Goal: Information Seeking & Learning: Learn about a topic

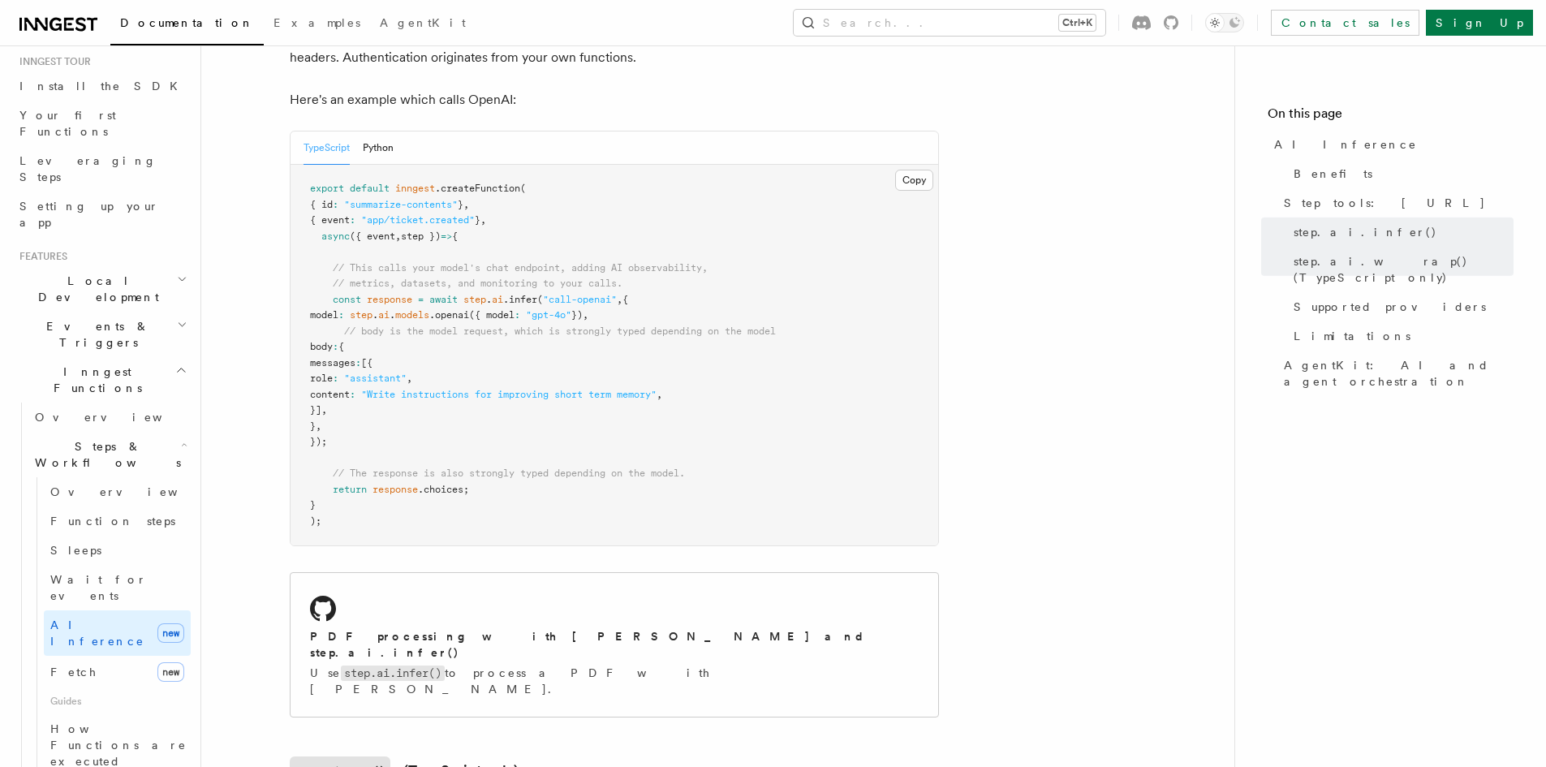
scroll to position [487, 0]
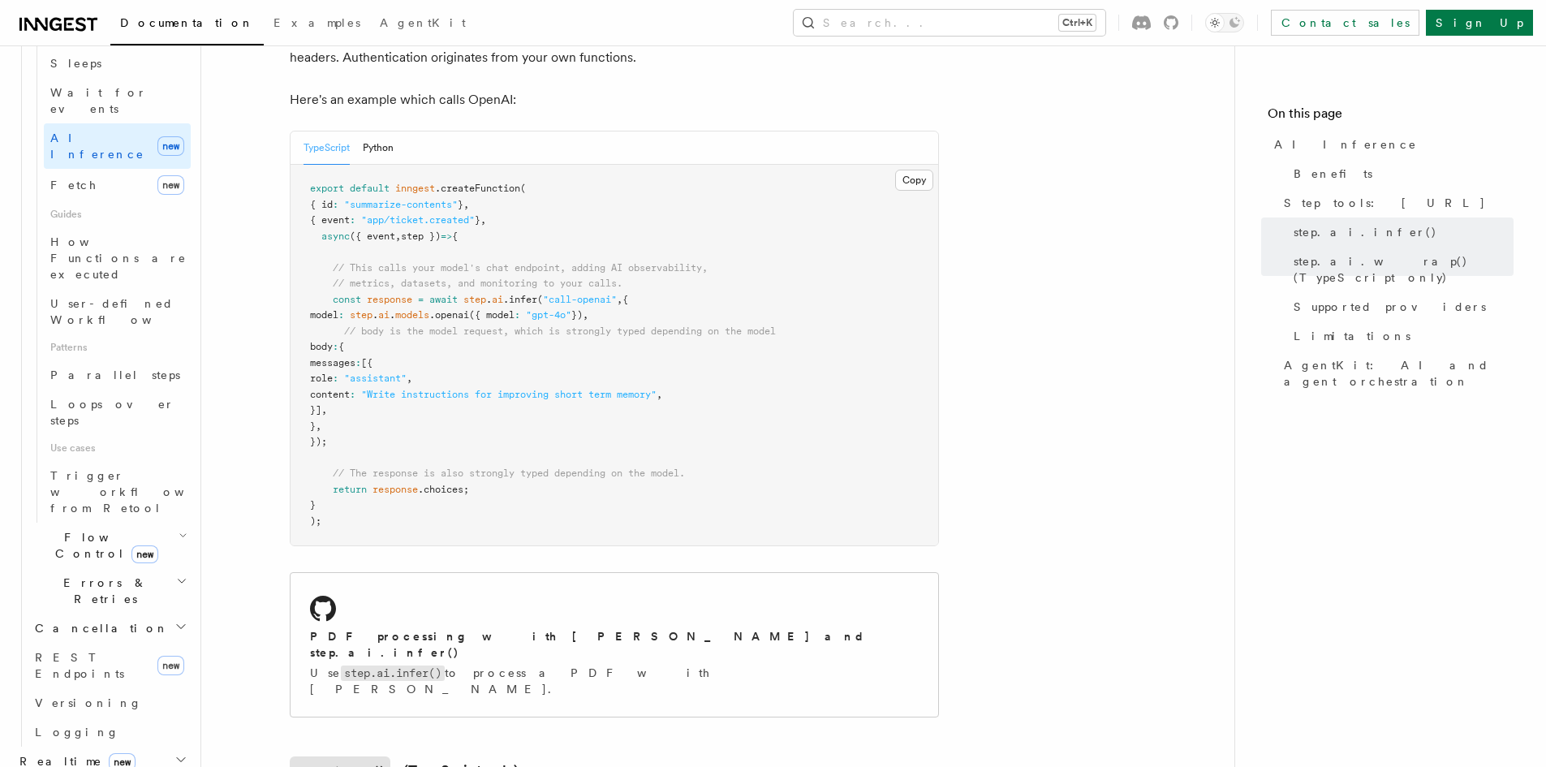
scroll to position [974, 0]
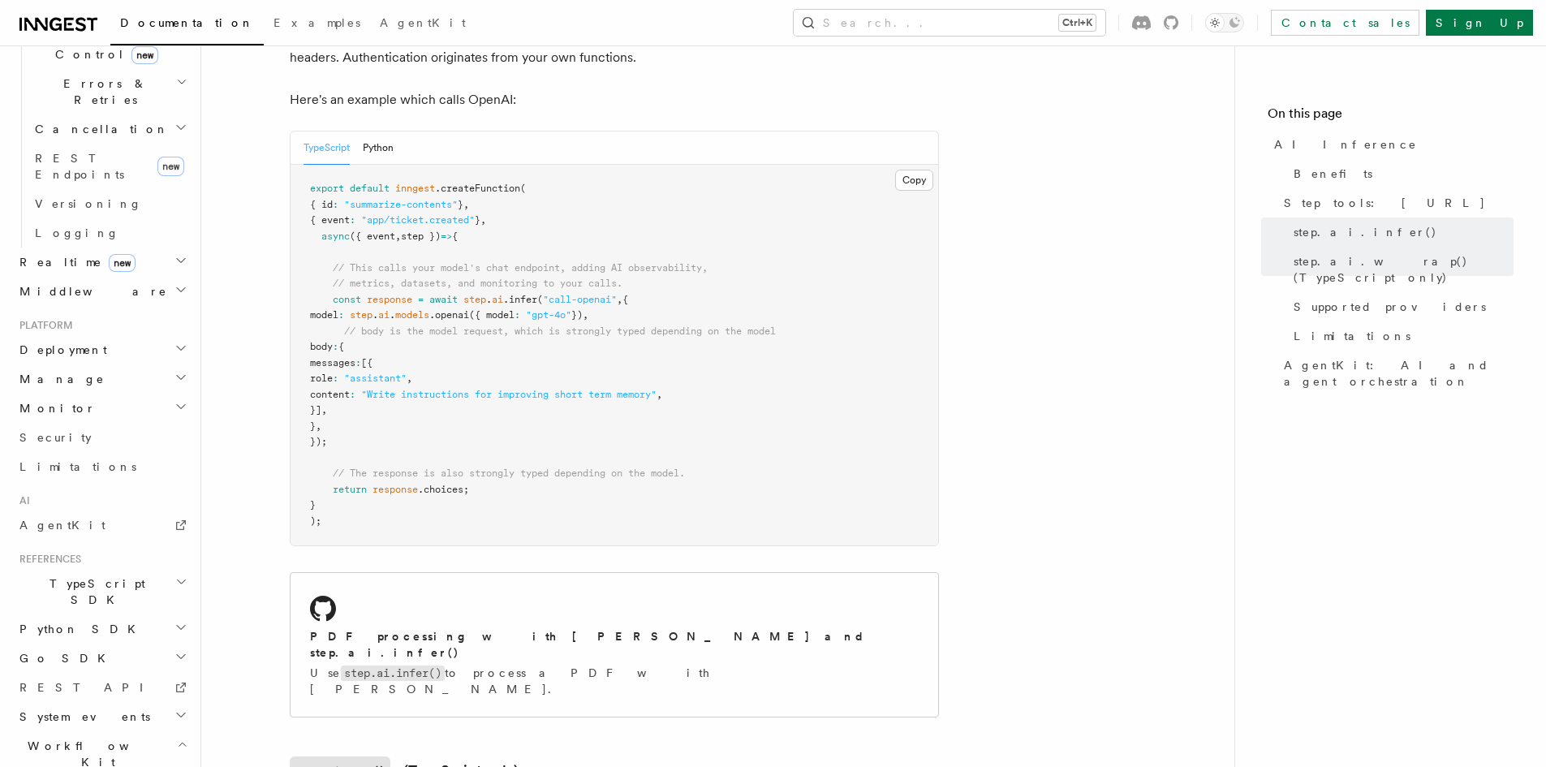
click at [166, 731] on h2 "Workflow Kit" at bounding box center [102, 753] width 178 height 45
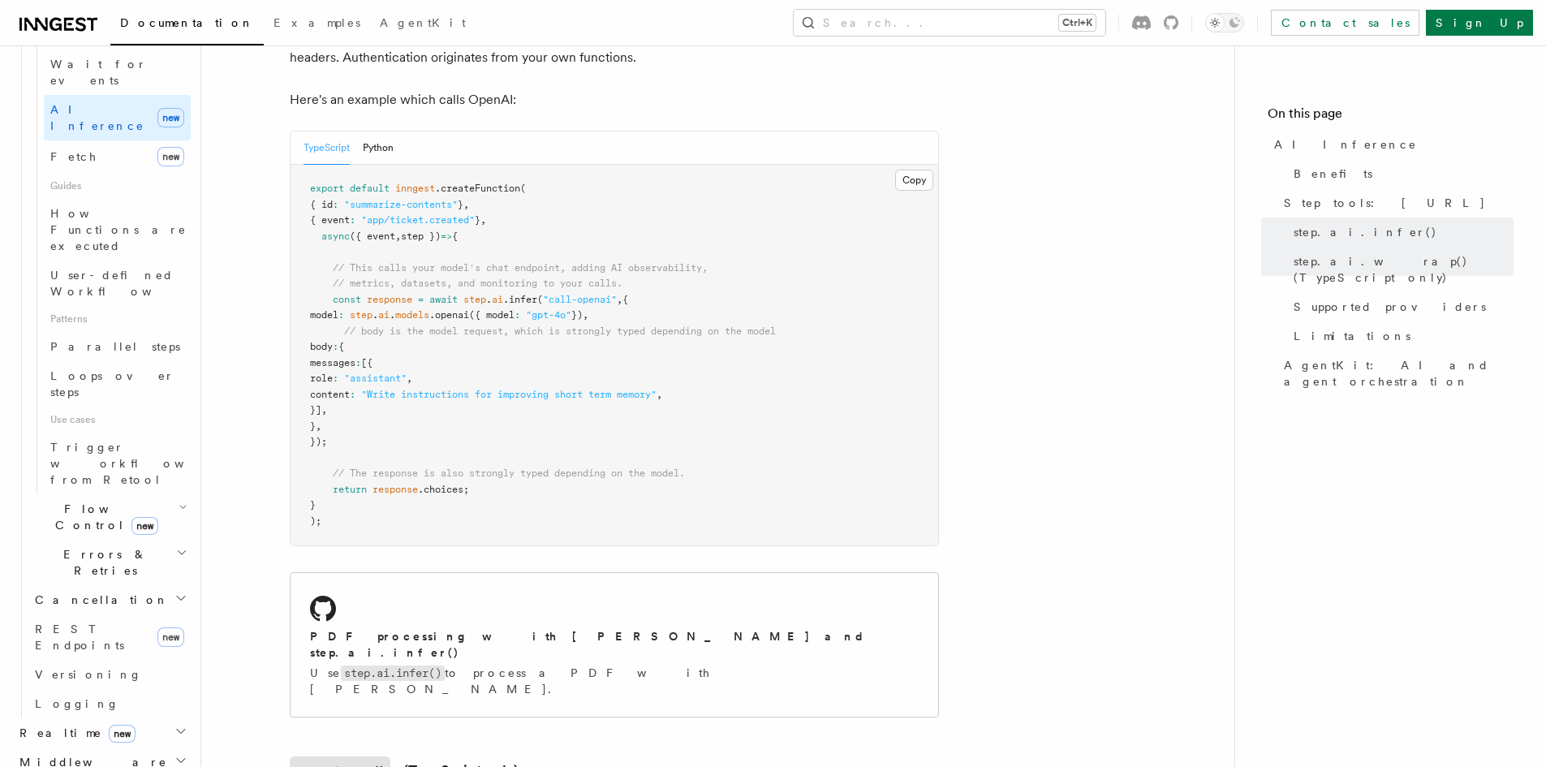
scroll to position [110, 0]
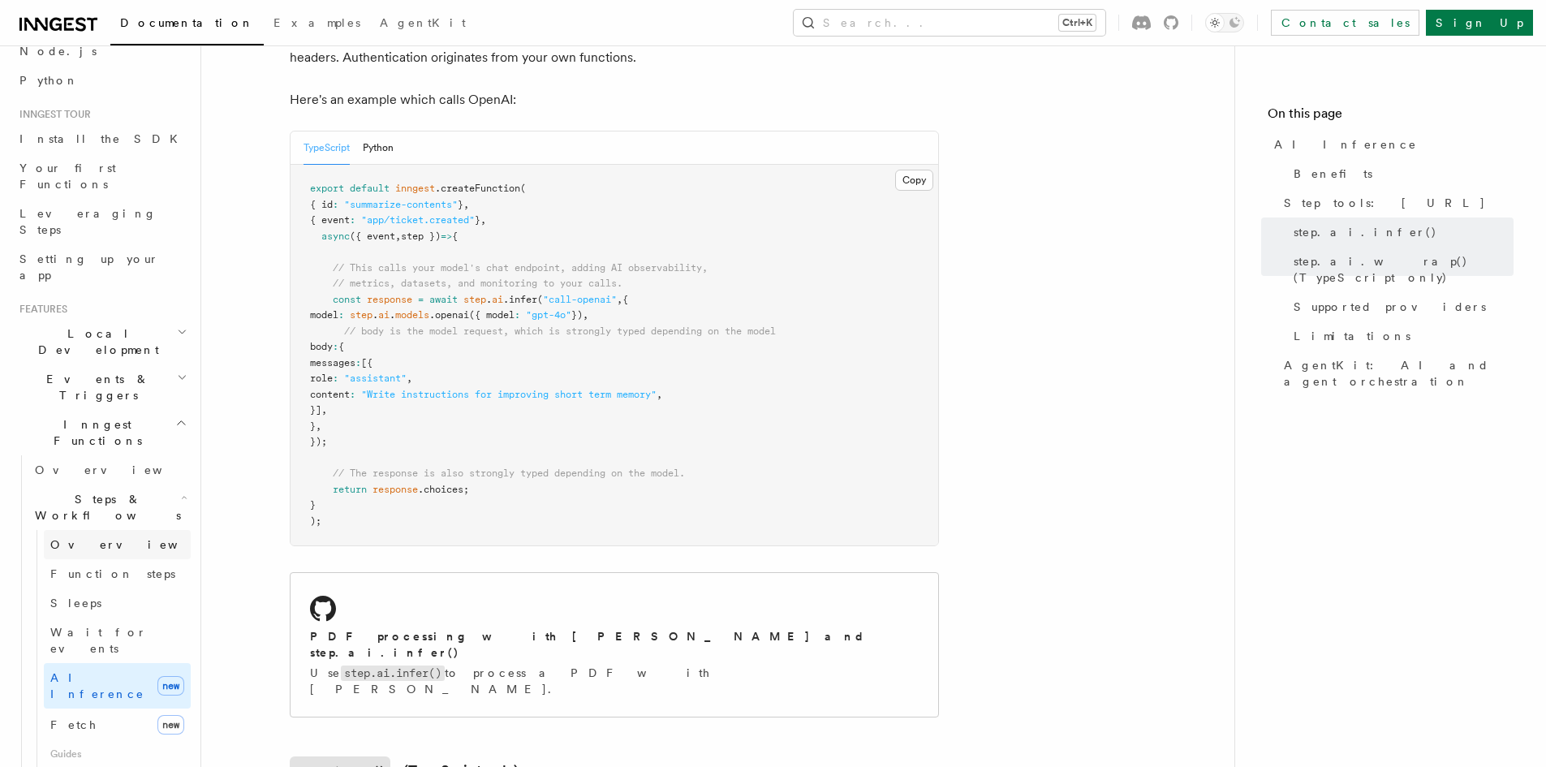
click at [113, 530] on link "Overview" at bounding box center [117, 544] width 147 height 29
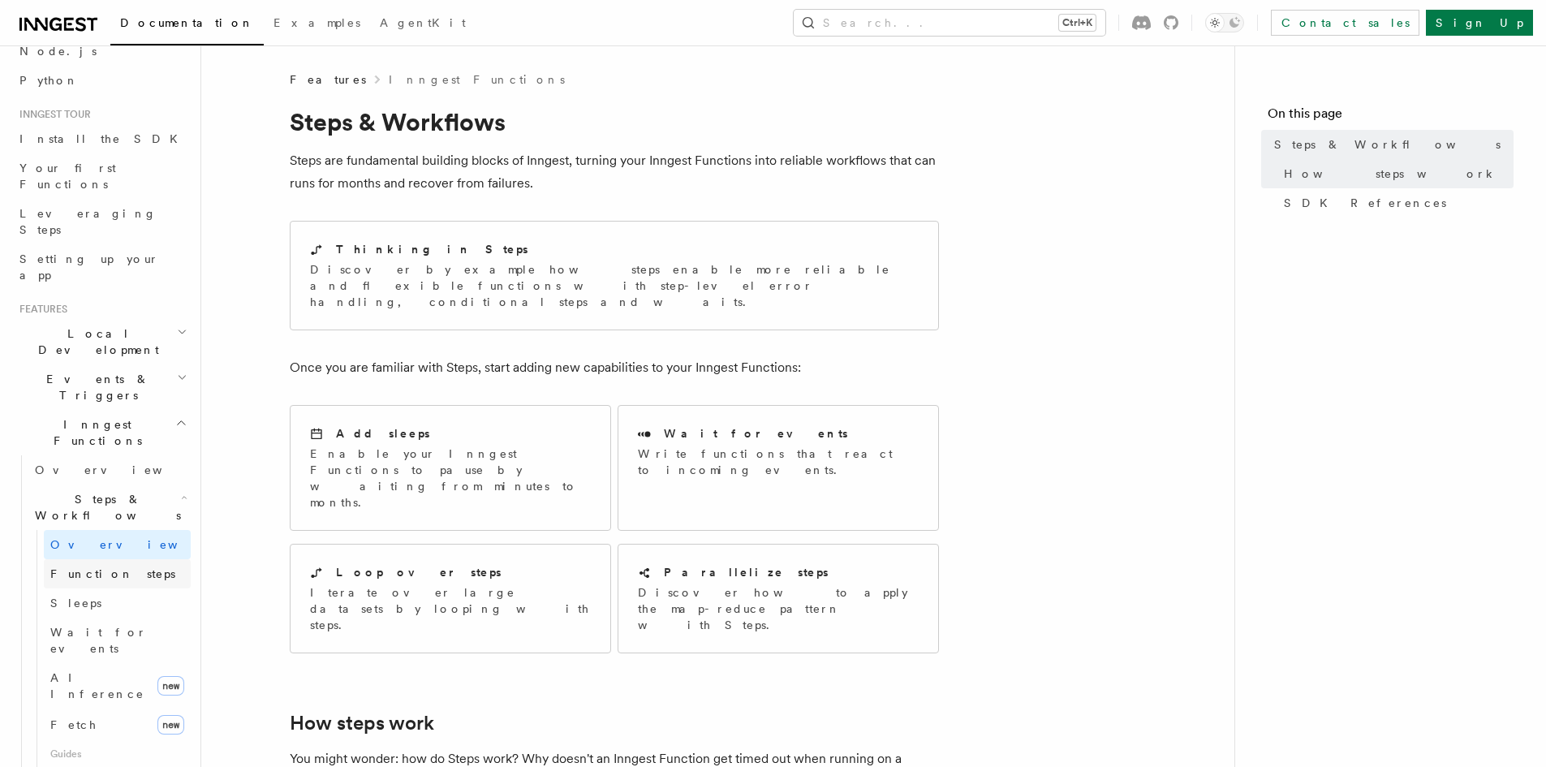
click at [118, 566] on span "Function steps" at bounding box center [112, 574] width 125 height 16
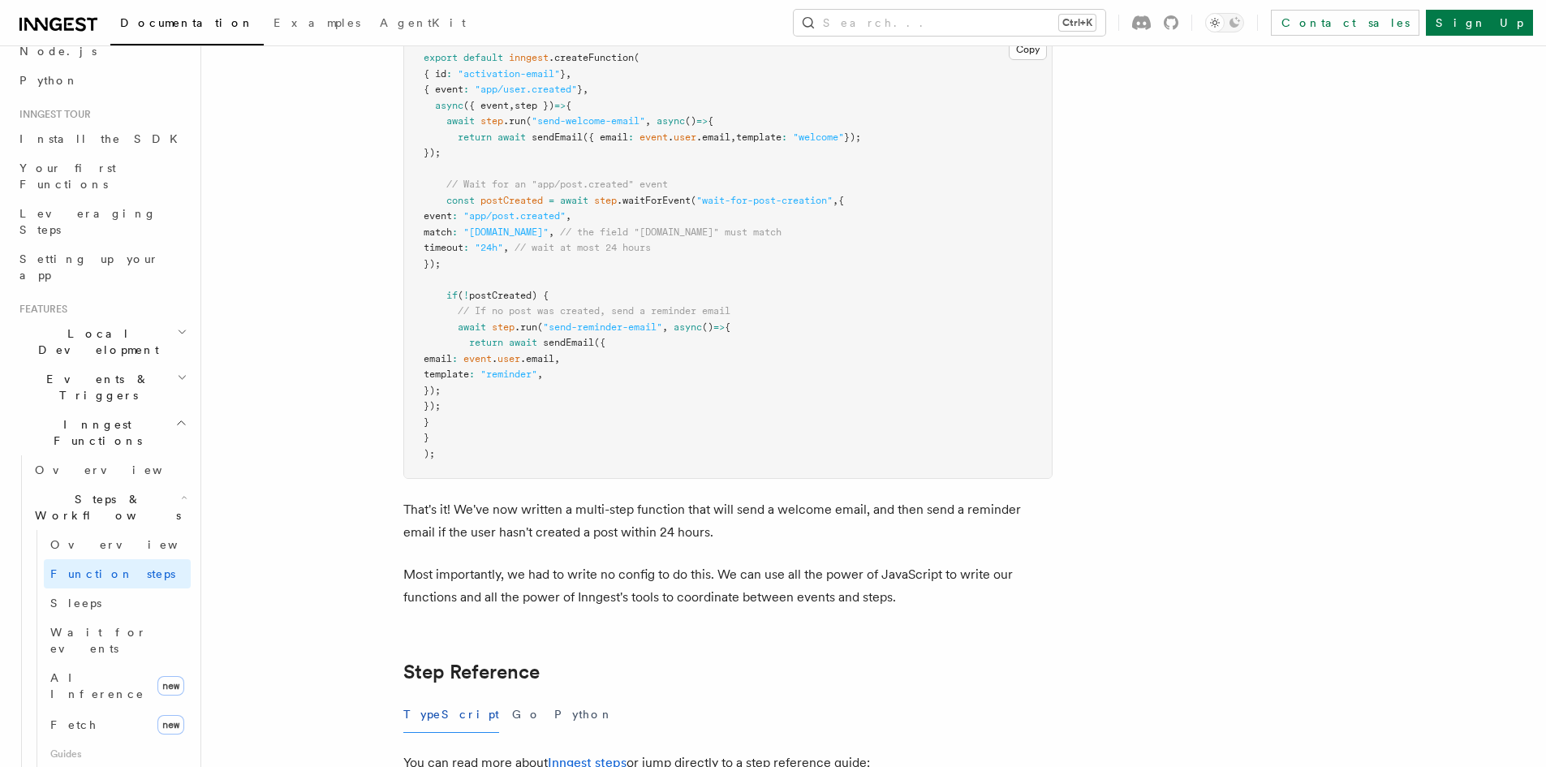
scroll to position [2597, 0]
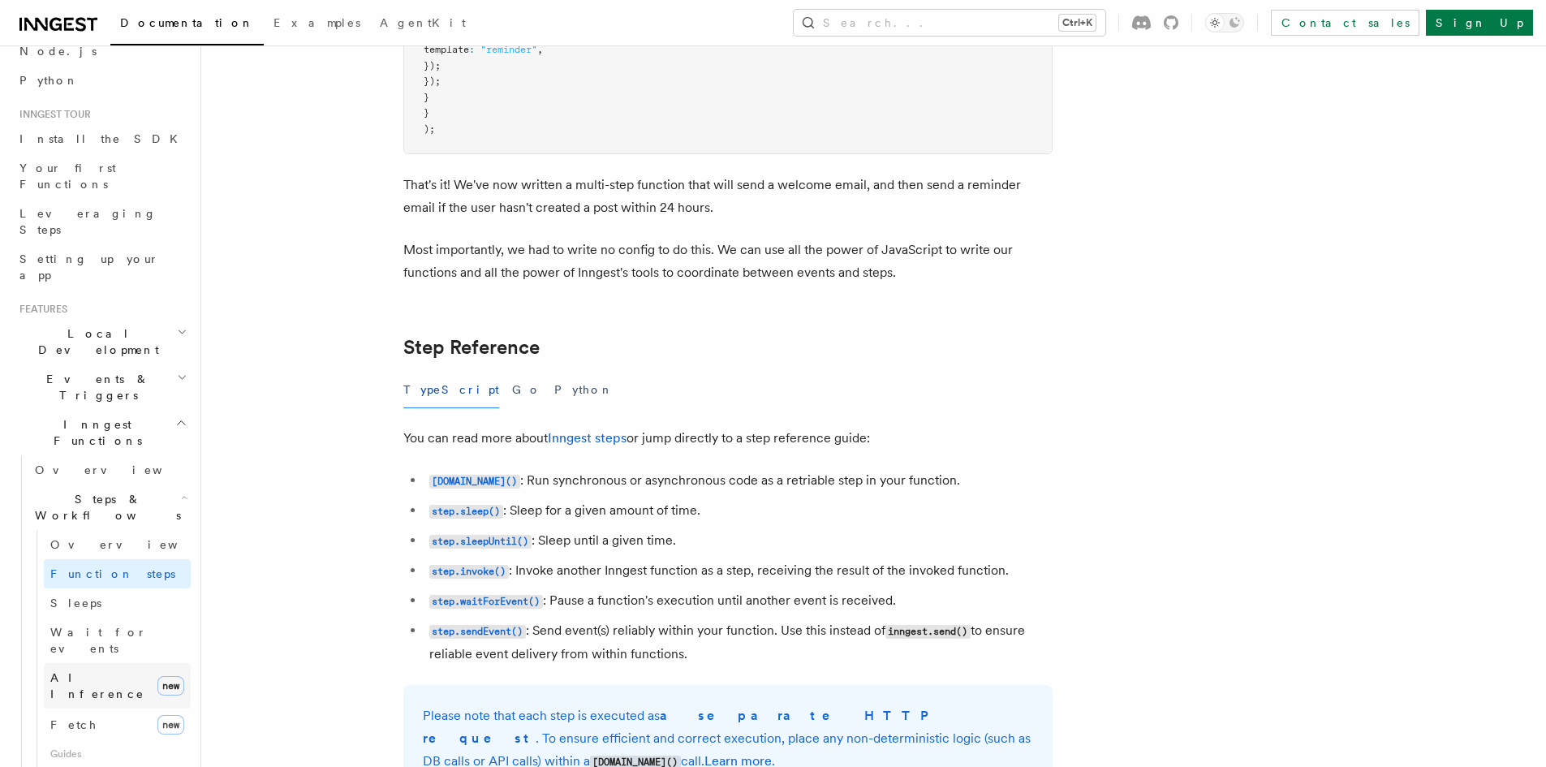
click at [94, 671] on span "AI Inference" at bounding box center [97, 685] width 94 height 29
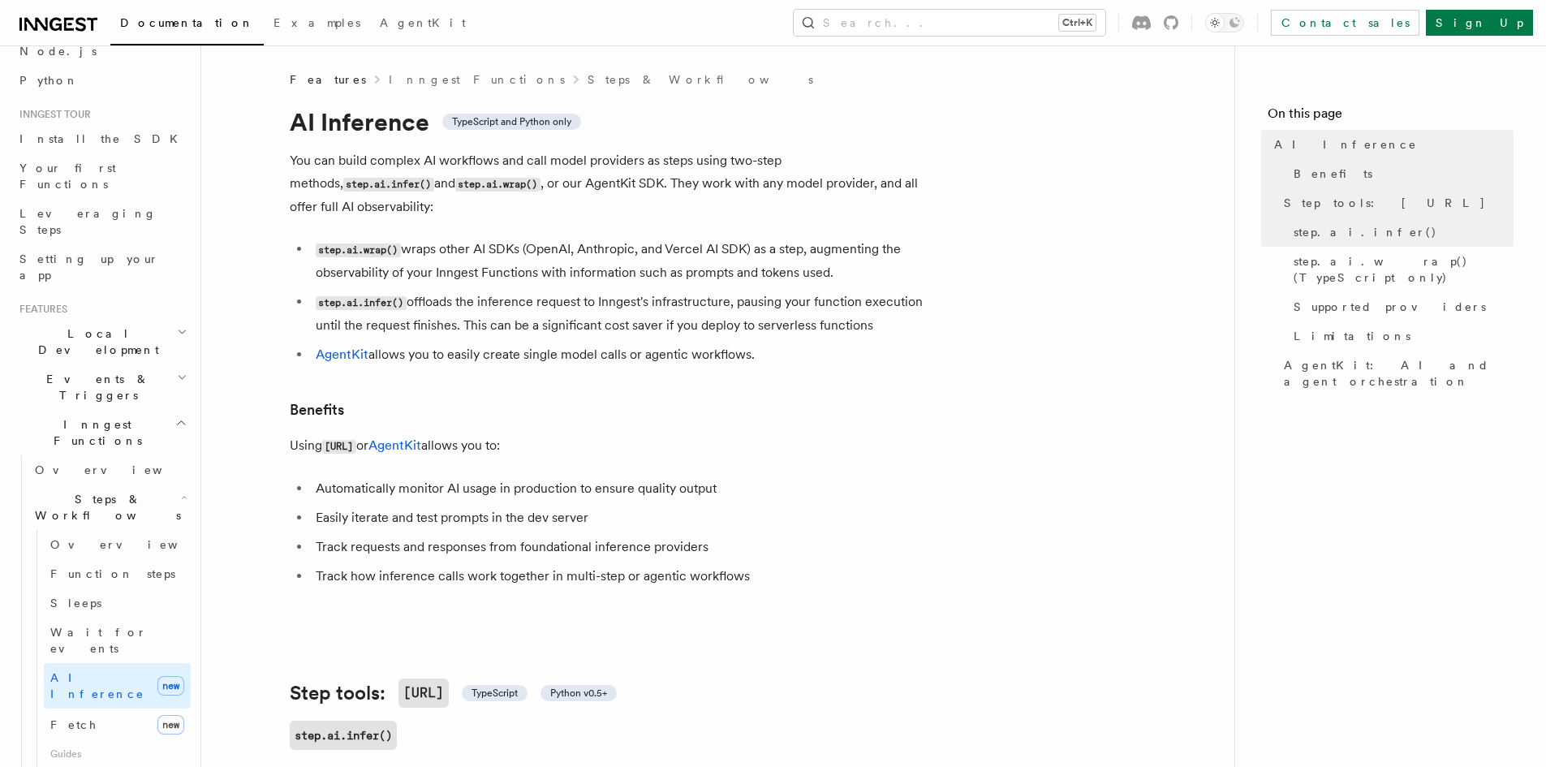
click at [139, 364] on h2 "Events & Triggers" at bounding box center [102, 386] width 178 height 45
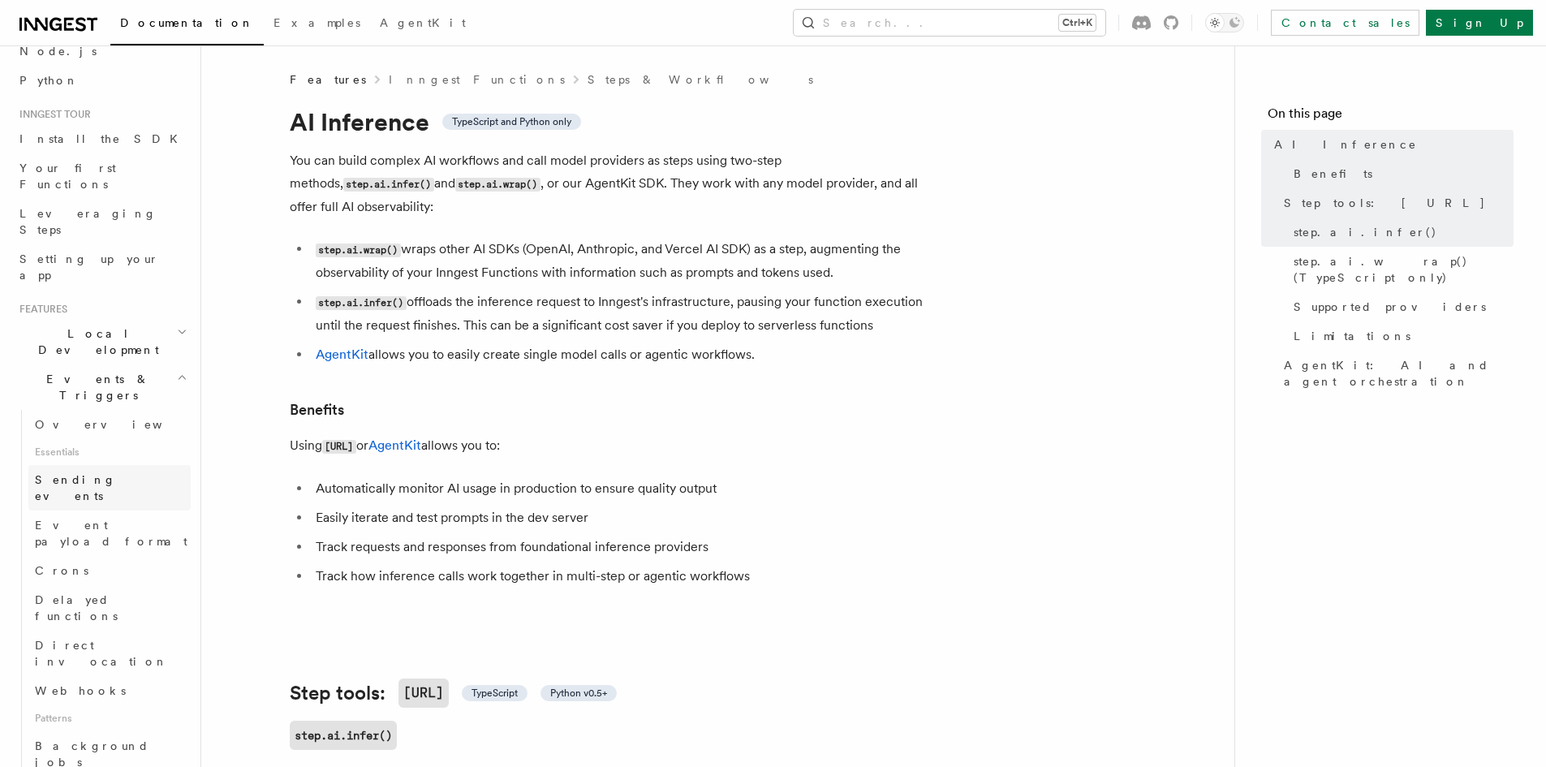
click at [77, 473] on span "Sending events" at bounding box center [75, 487] width 81 height 29
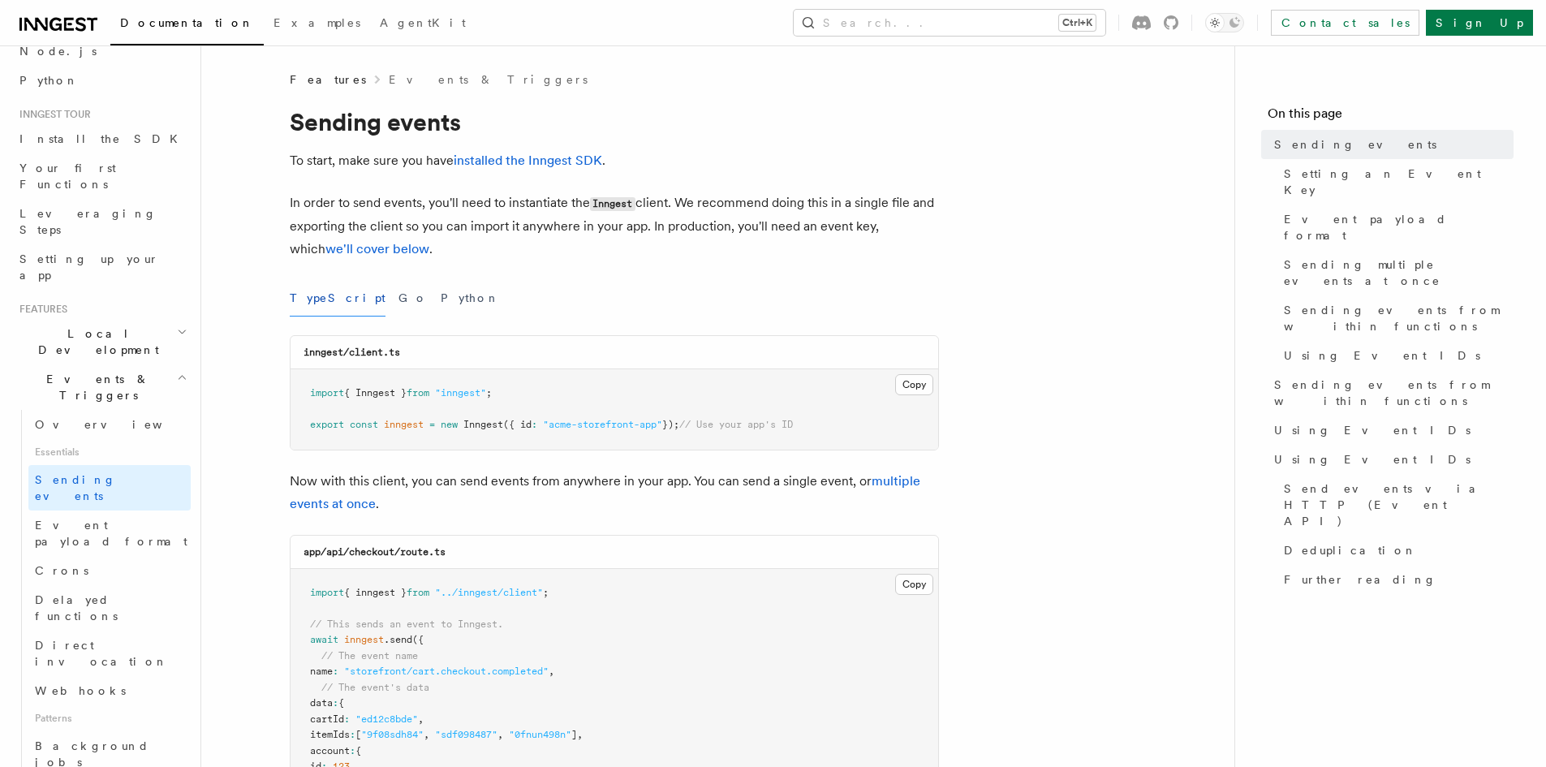
scroll to position [515, 0]
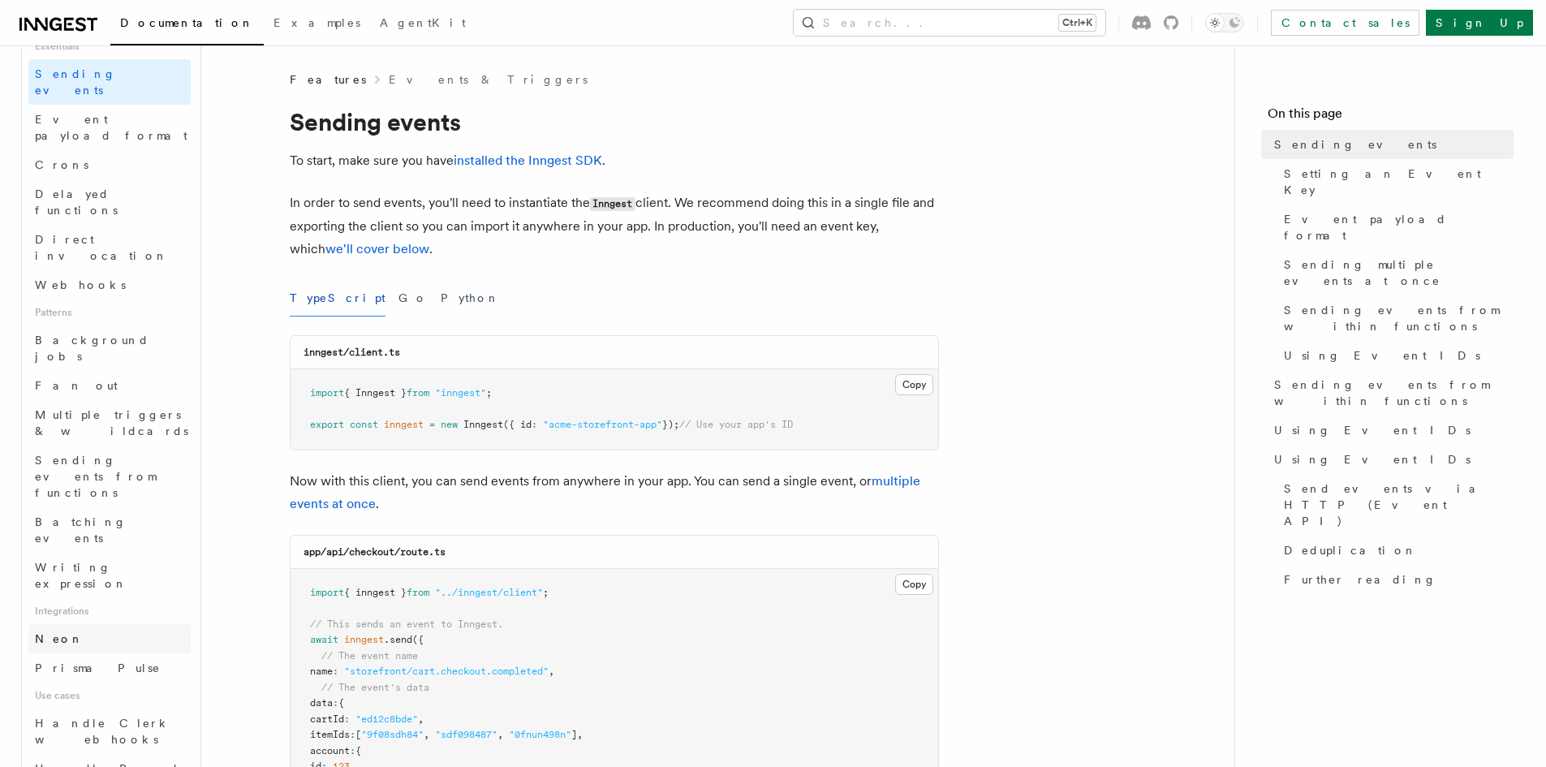
click at [67, 624] on link "Neon" at bounding box center [109, 638] width 162 height 29
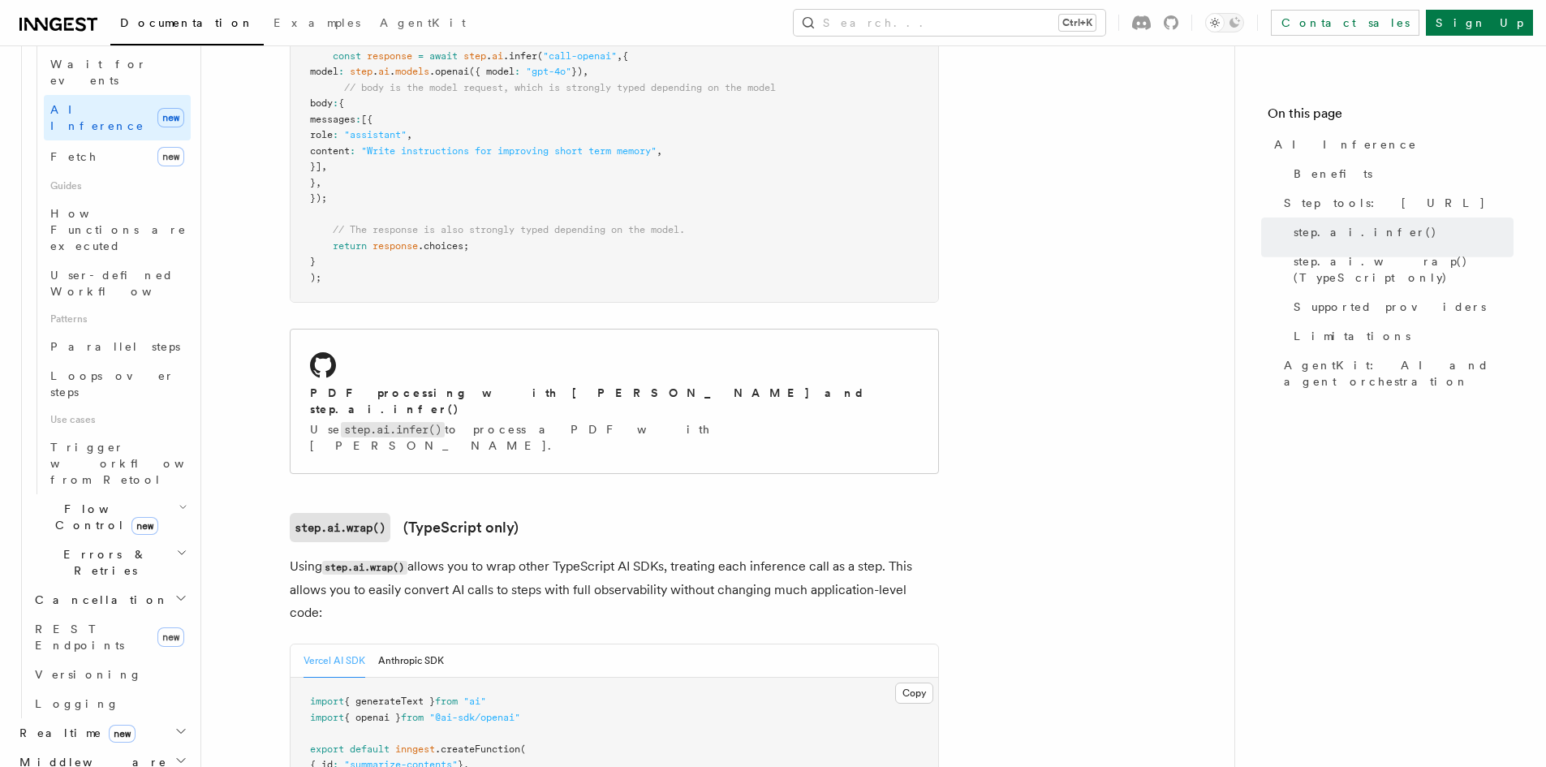
scroll to position [1217, 0]
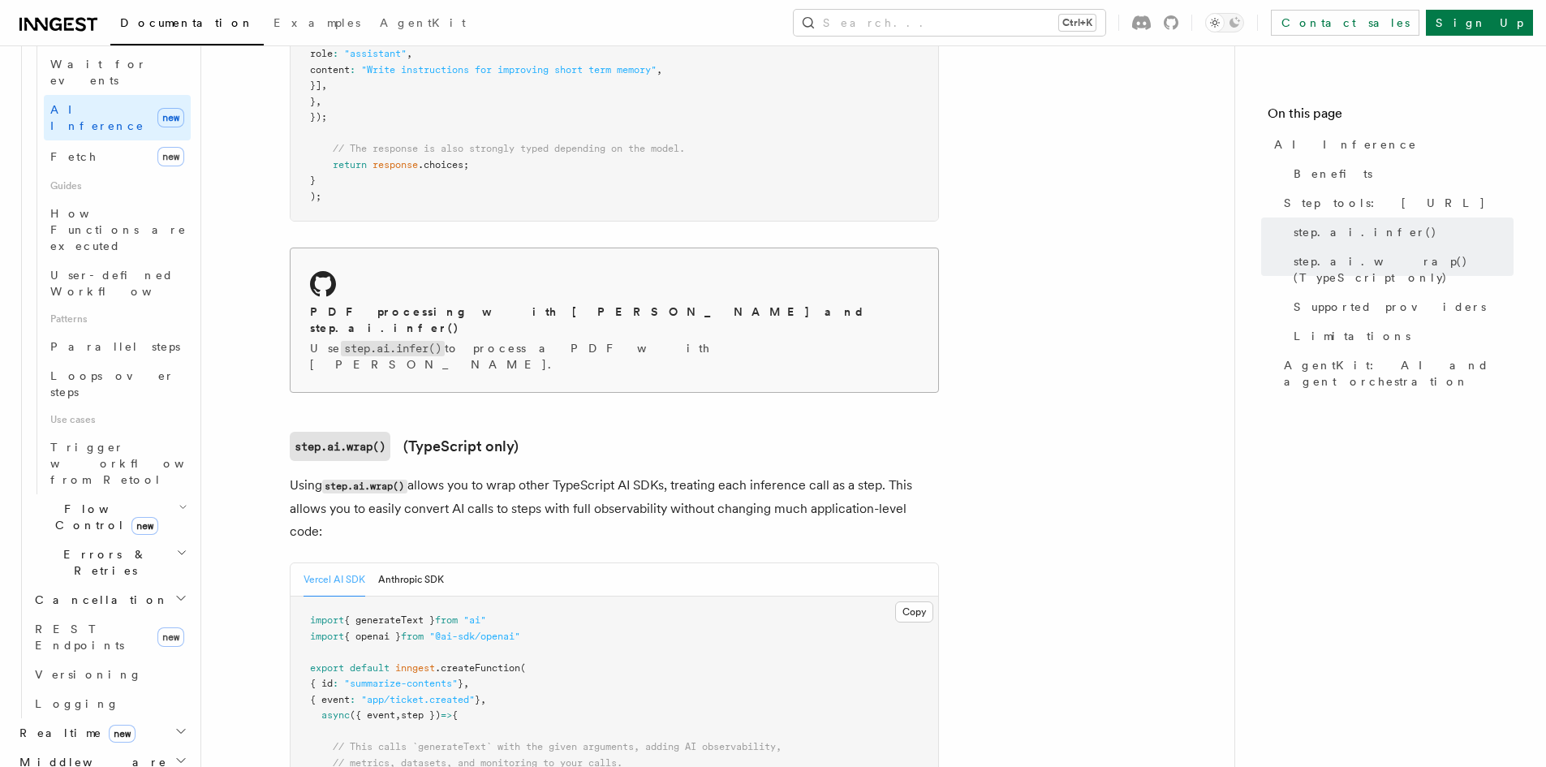
click at [427, 304] on h2 "PDF processing with [PERSON_NAME] and step.ai.infer()" at bounding box center [614, 320] width 609 height 32
